Goal: Task Accomplishment & Management: Use online tool/utility

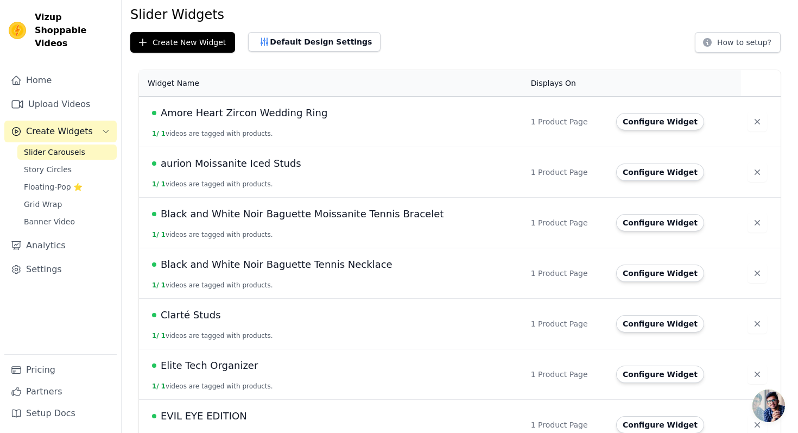
scroll to position [37, 0]
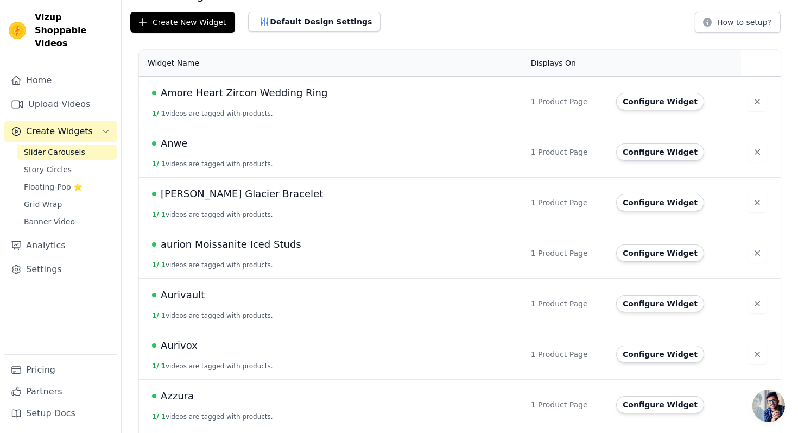
scroll to position [58, 0]
click at [198, 151] on td "Anwe 1 / 1 videos are tagged with products." at bounding box center [332, 152] width 386 height 51
click at [177, 146] on span "Anwe" at bounding box center [174, 142] width 27 height 15
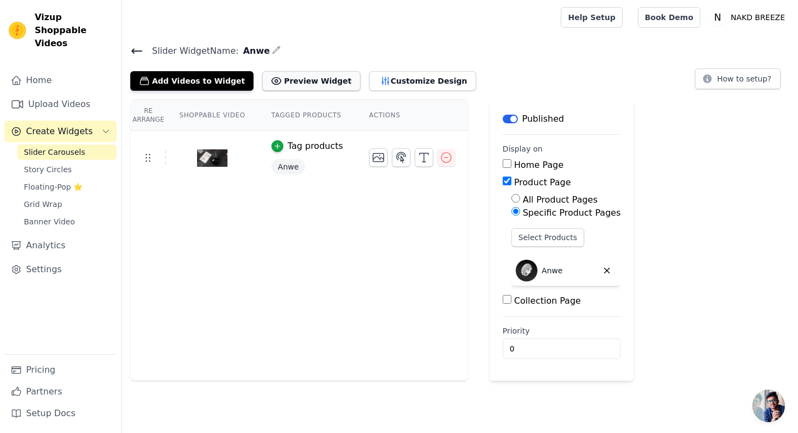
click at [282, 83] on button "Preview Widget" at bounding box center [311, 81] width 98 height 20
click at [141, 51] on icon at bounding box center [137, 51] width 10 height 4
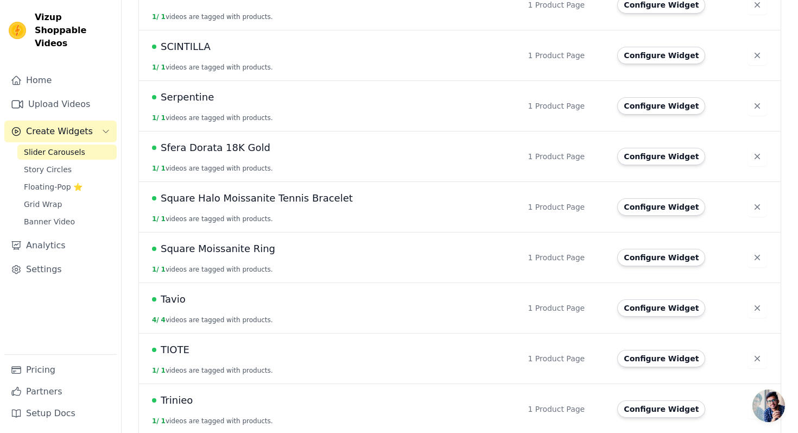
scroll to position [2328, 0]
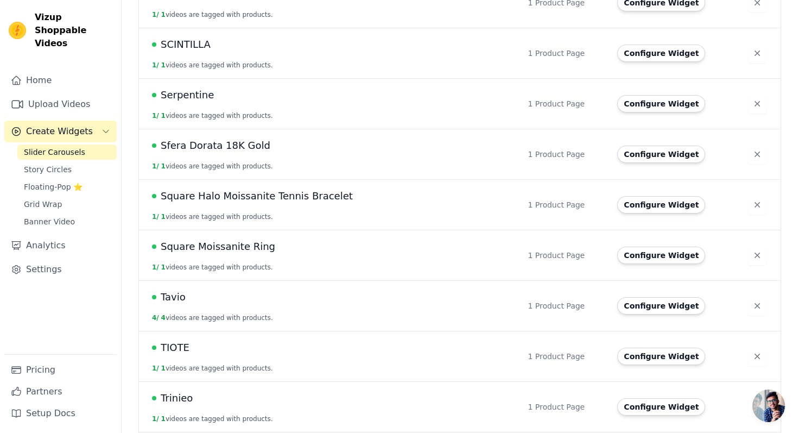
click at [217, 247] on span "Square Moissanite Ring" at bounding box center [218, 246] width 115 height 15
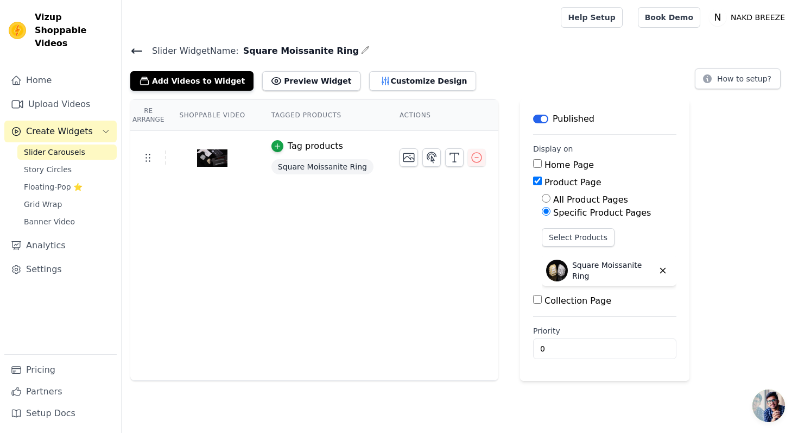
click at [140, 51] on icon at bounding box center [136, 51] width 13 height 13
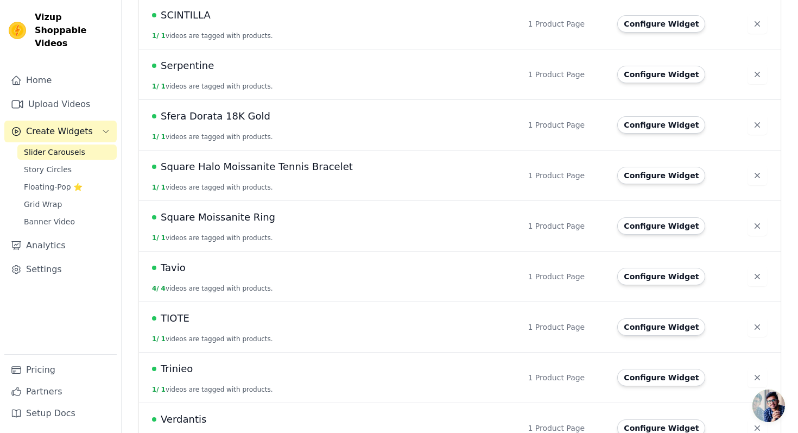
scroll to position [2357, 0]
click at [266, 167] on span "Square Halo Moissanite Tennis Bracelet" at bounding box center [257, 167] width 192 height 15
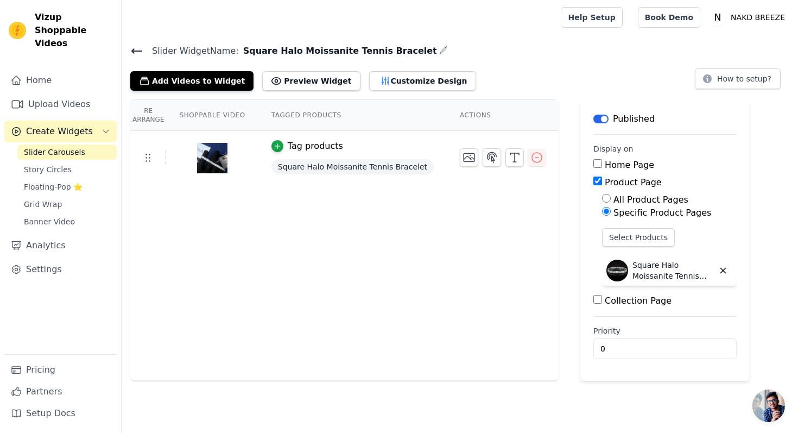
click at [141, 51] on icon at bounding box center [137, 51] width 10 height 4
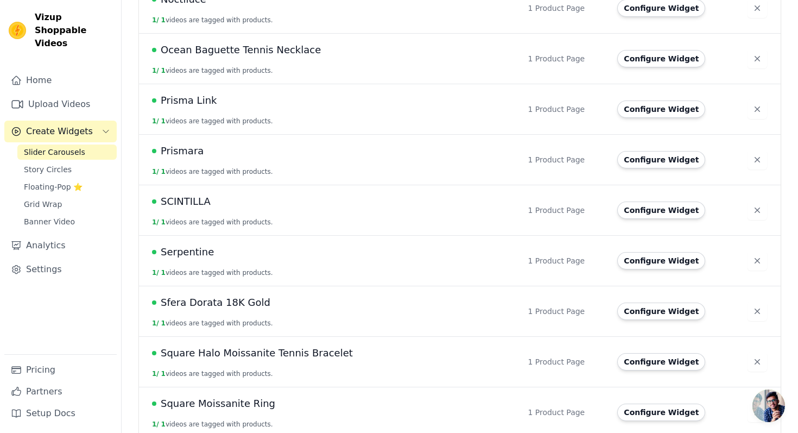
scroll to position [2169, 0]
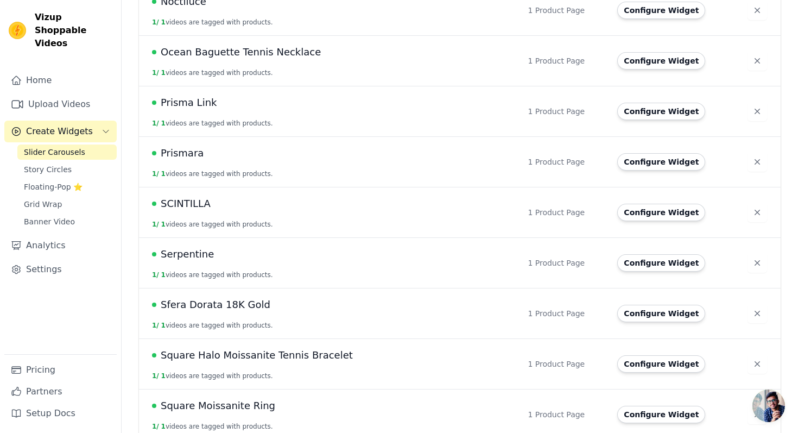
click at [225, 125] on button "1 / 1 videos are tagged with products." at bounding box center [212, 123] width 121 height 9
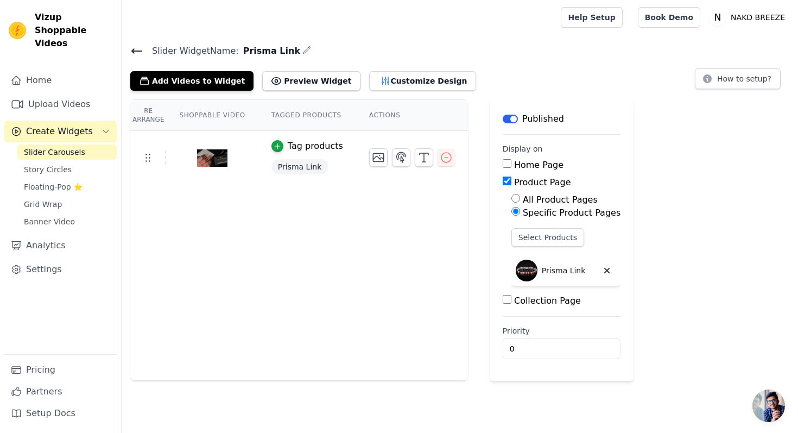
click at [143, 53] on span "Slider Widget Name:" at bounding box center [191, 51] width 96 height 13
click at [134, 48] on icon at bounding box center [136, 51] width 13 height 13
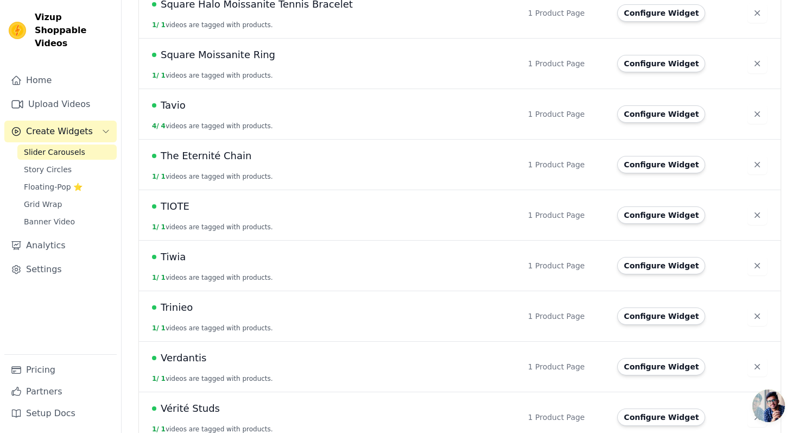
scroll to position [2721, 0]
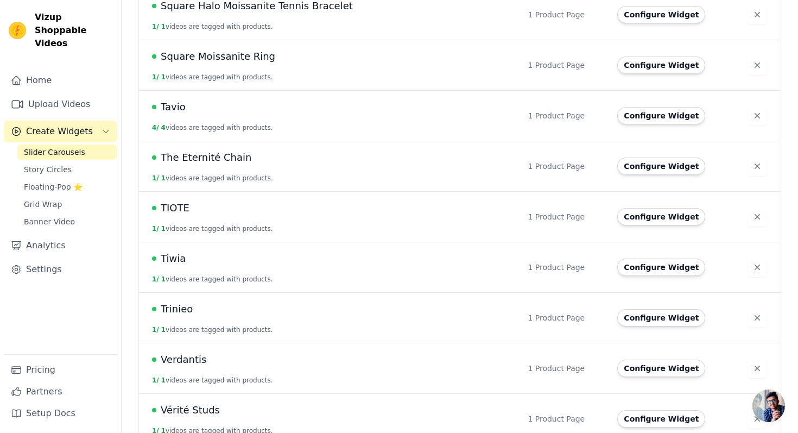
click at [188, 236] on td "TIOTE 1 / 1 videos are tagged with products." at bounding box center [330, 217] width 382 height 51
click at [191, 256] on div "Tiwia" at bounding box center [333, 258] width 363 height 15
click at [169, 256] on span "Tiwia" at bounding box center [173, 258] width 25 height 15
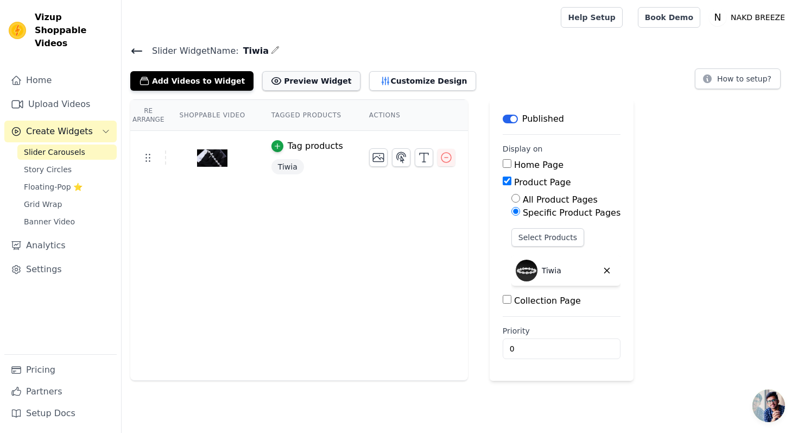
click at [299, 84] on button "Preview Widget" at bounding box center [311, 81] width 98 height 20
